Goal: Task Accomplishment & Management: Use online tool/utility

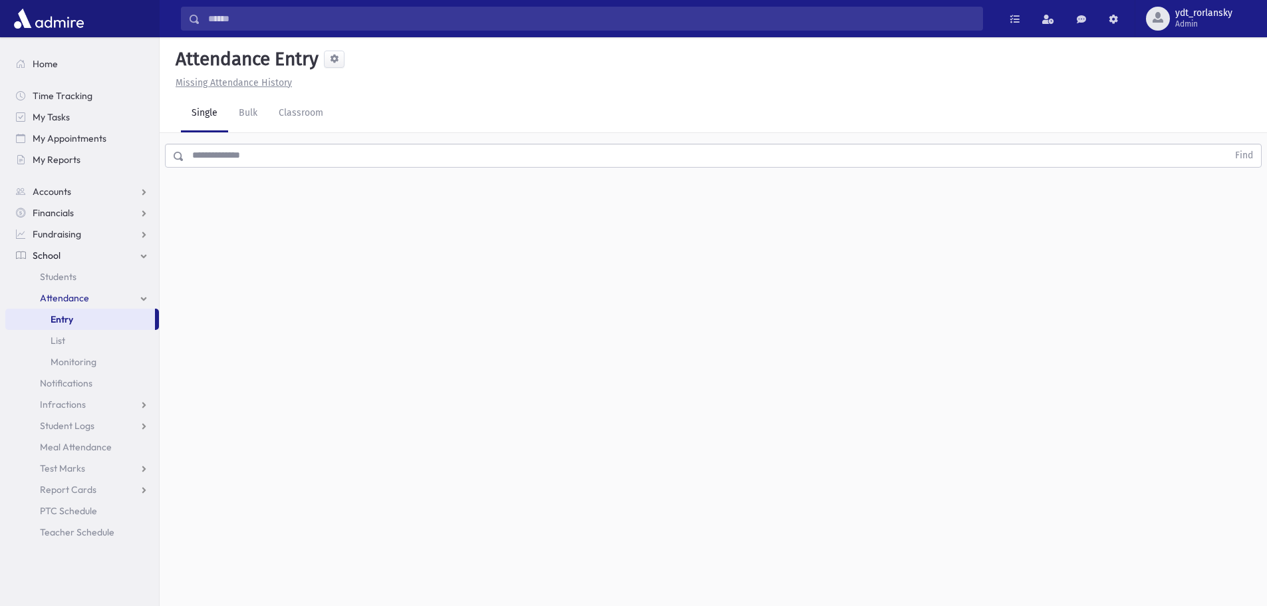
drag, startPoint x: 0, startPoint y: 0, endPoint x: 263, endPoint y: 150, distance: 303.3
click at [263, 146] on input "text" at bounding box center [706, 156] width 1044 height 24
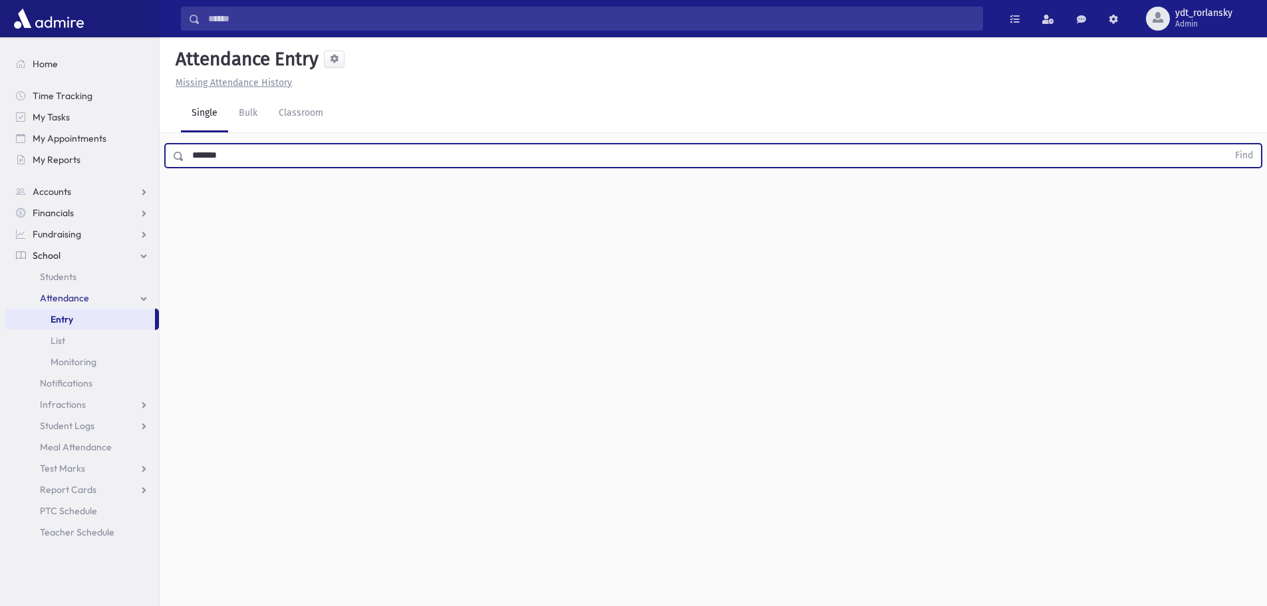
click at [1227, 144] on button "Find" at bounding box center [1244, 155] width 34 height 23
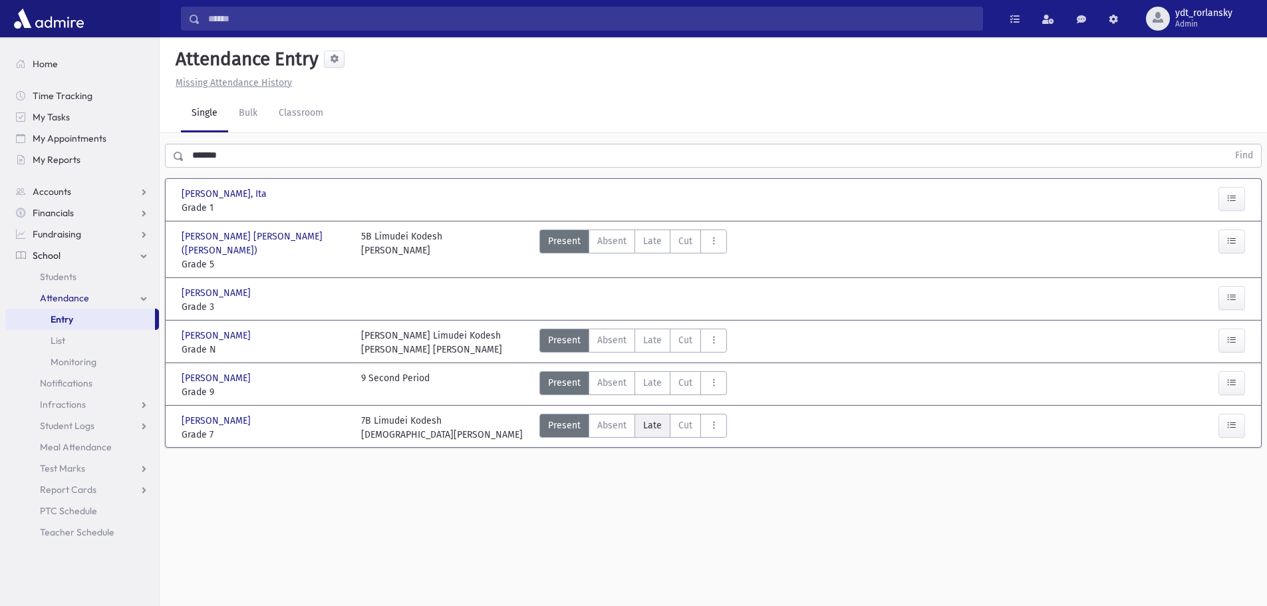
click at [645, 418] on span "Late" at bounding box center [652, 425] width 19 height 14
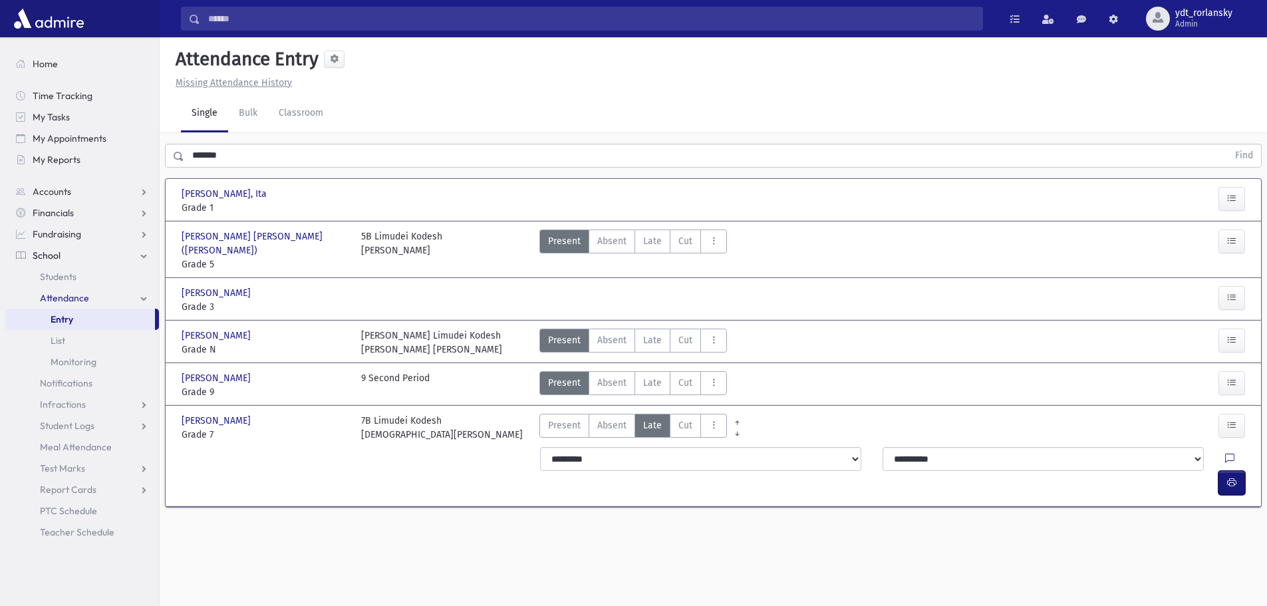
click at [1231, 477] on icon "button" at bounding box center [1231, 482] width 9 height 11
click at [728, 521] on div "Attendance Entry Missing Attendance History Single Bulk Classroom ******* Find …" at bounding box center [713, 321] width 1107 height 569
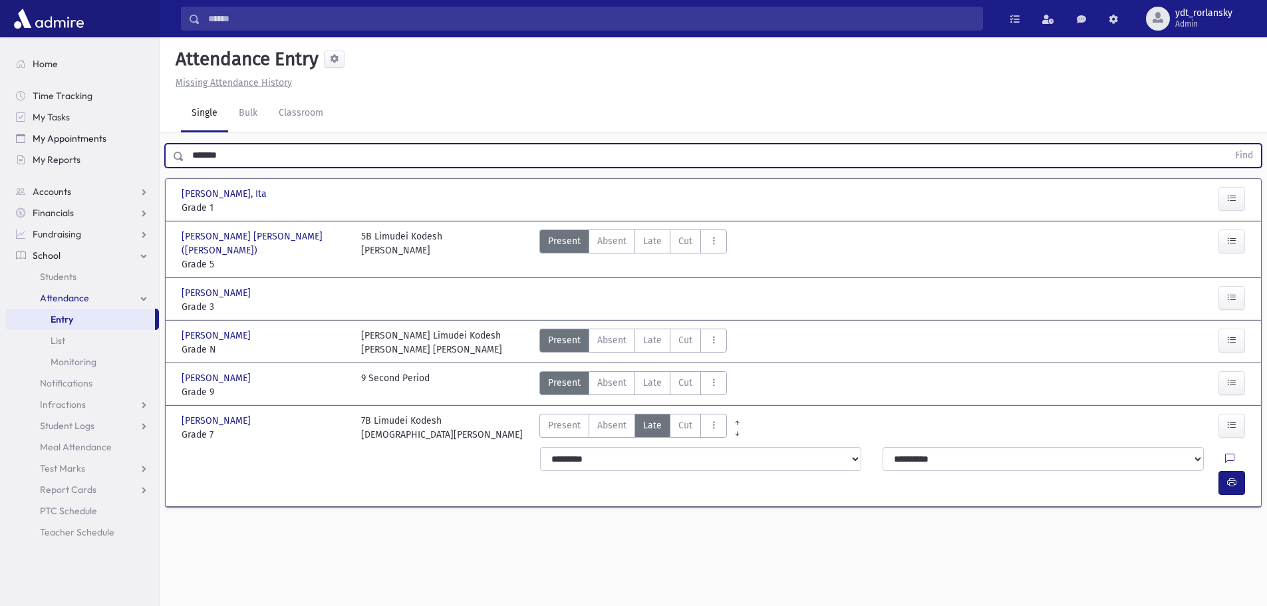
drag, startPoint x: 253, startPoint y: 160, endPoint x: 53, endPoint y: 141, distance: 200.5
click at [57, 140] on div "Search Results All Accounts" at bounding box center [633, 318] width 1267 height 636
type input "********"
click at [1227, 144] on button "Find" at bounding box center [1244, 155] width 34 height 23
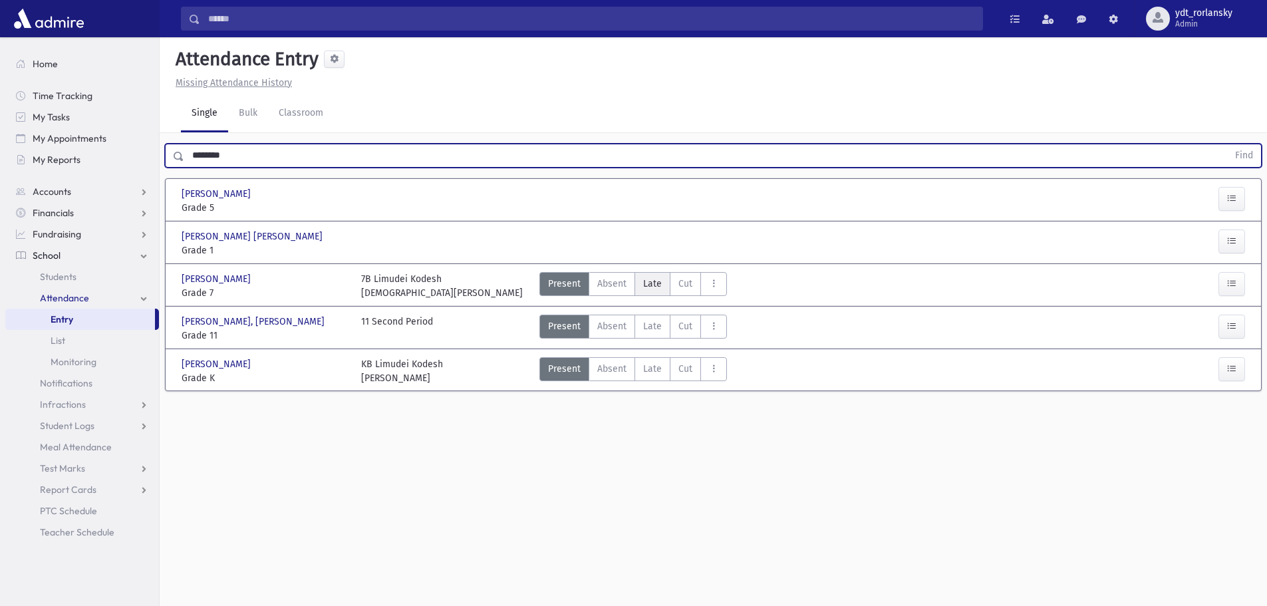
click at [649, 286] on span "Late" at bounding box center [652, 284] width 19 height 14
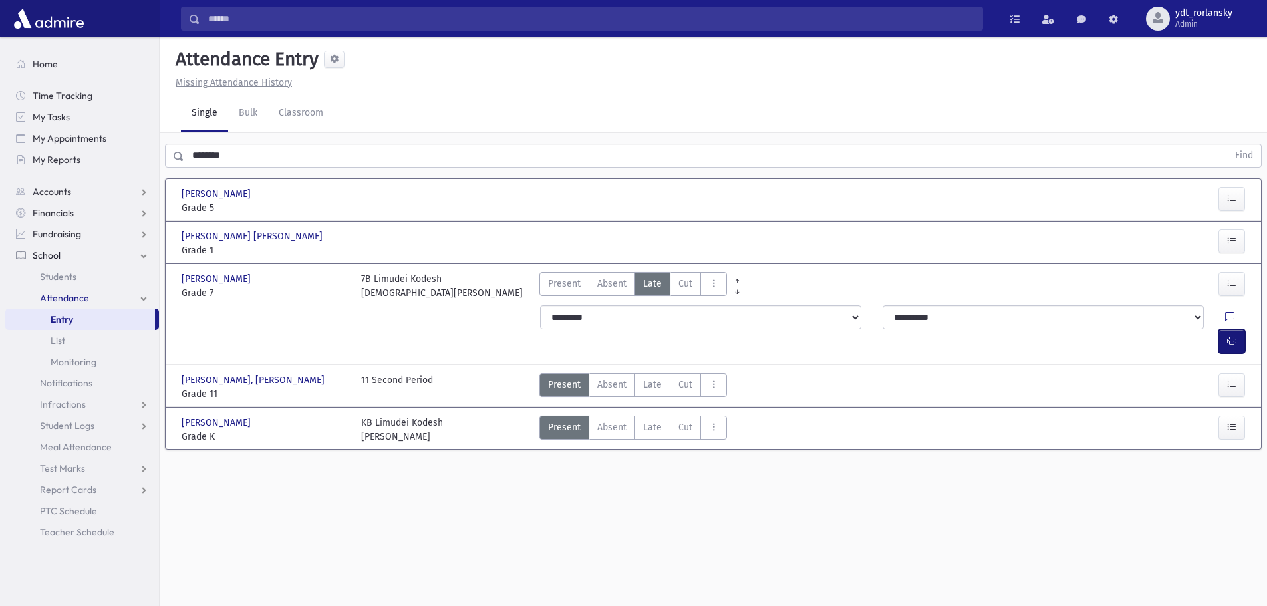
click at [1229, 335] on icon "button" at bounding box center [1231, 340] width 9 height 11
